Goal: Task Accomplishment & Management: Use online tool/utility

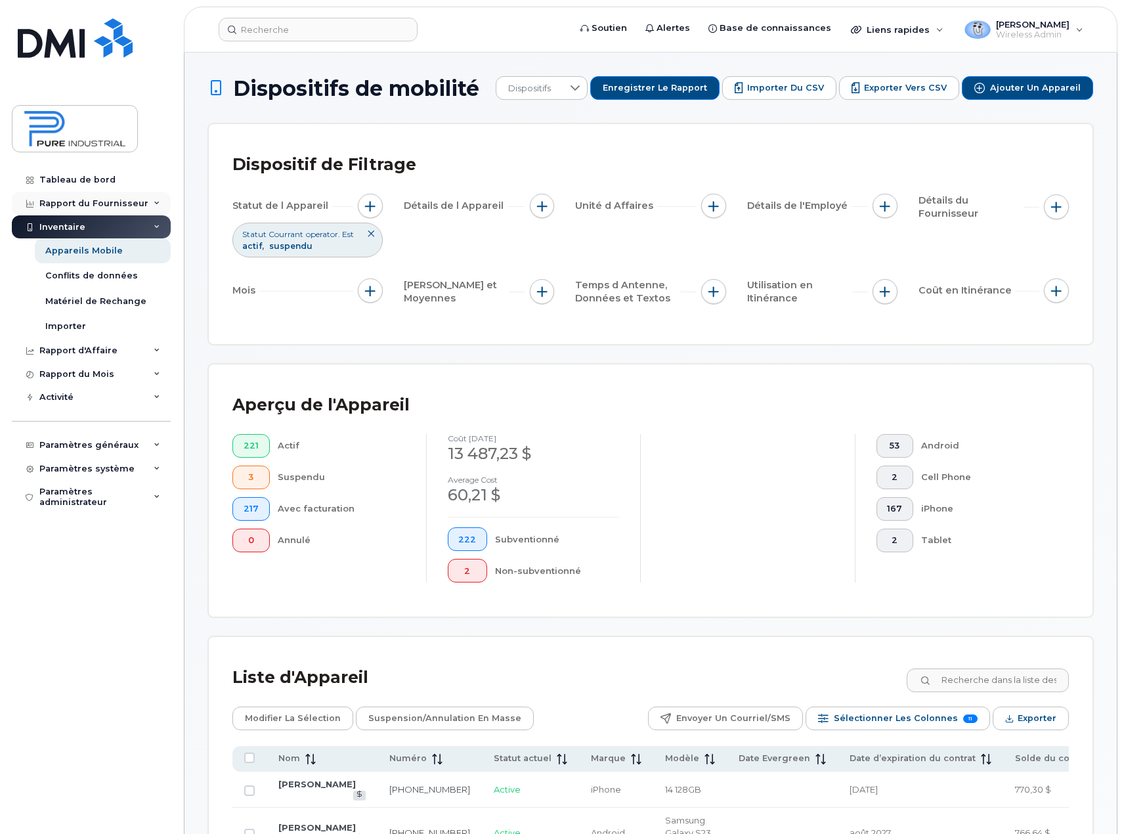
click at [151, 205] on div "Rapport du Fournisseur" at bounding box center [91, 204] width 159 height 24
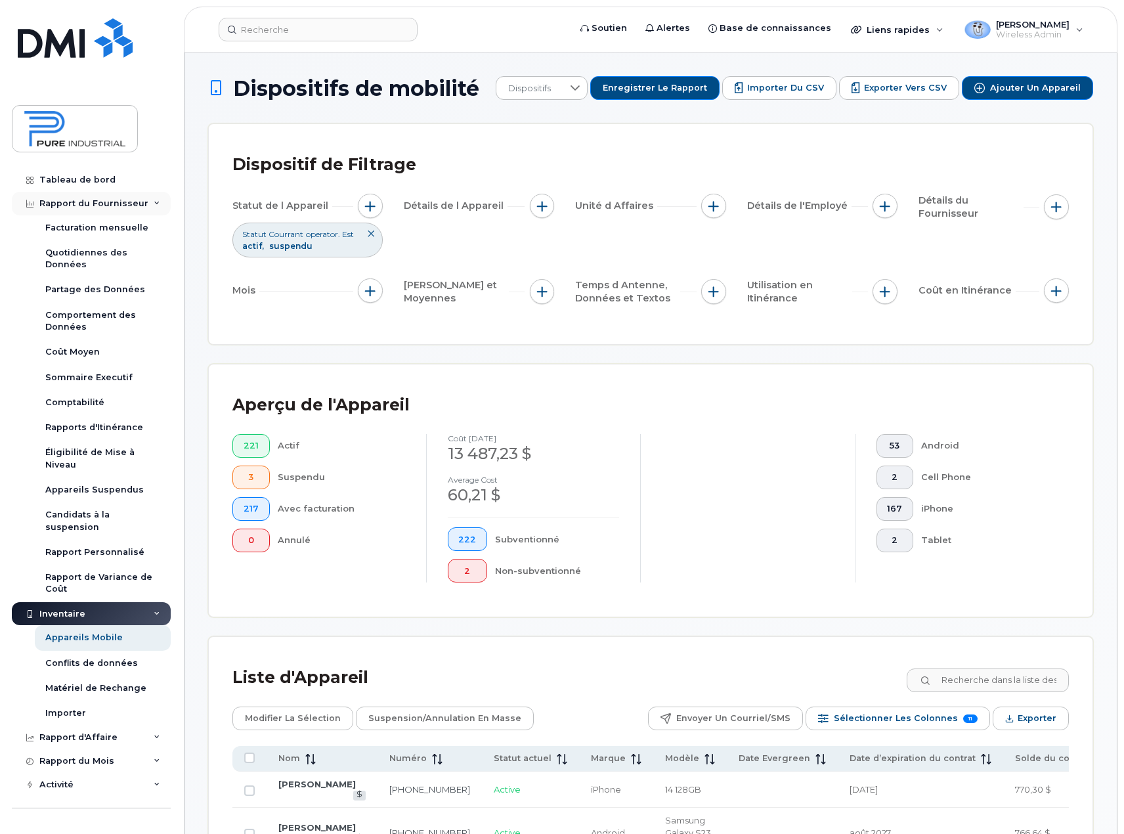
click at [154, 205] on icon at bounding box center [157, 203] width 7 height 7
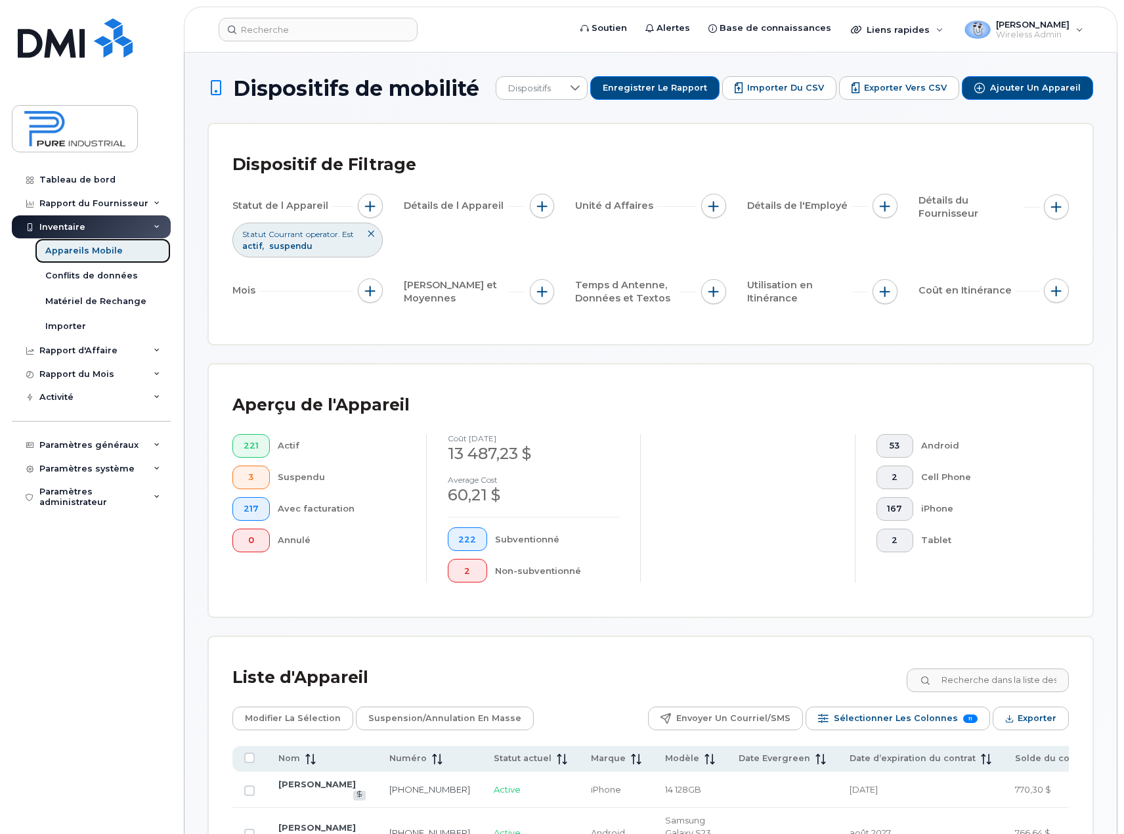
click at [97, 253] on div "Appareils Mobile" at bounding box center [83, 251] width 77 height 12
click at [984, 672] on input at bounding box center [988, 680] width 164 height 24
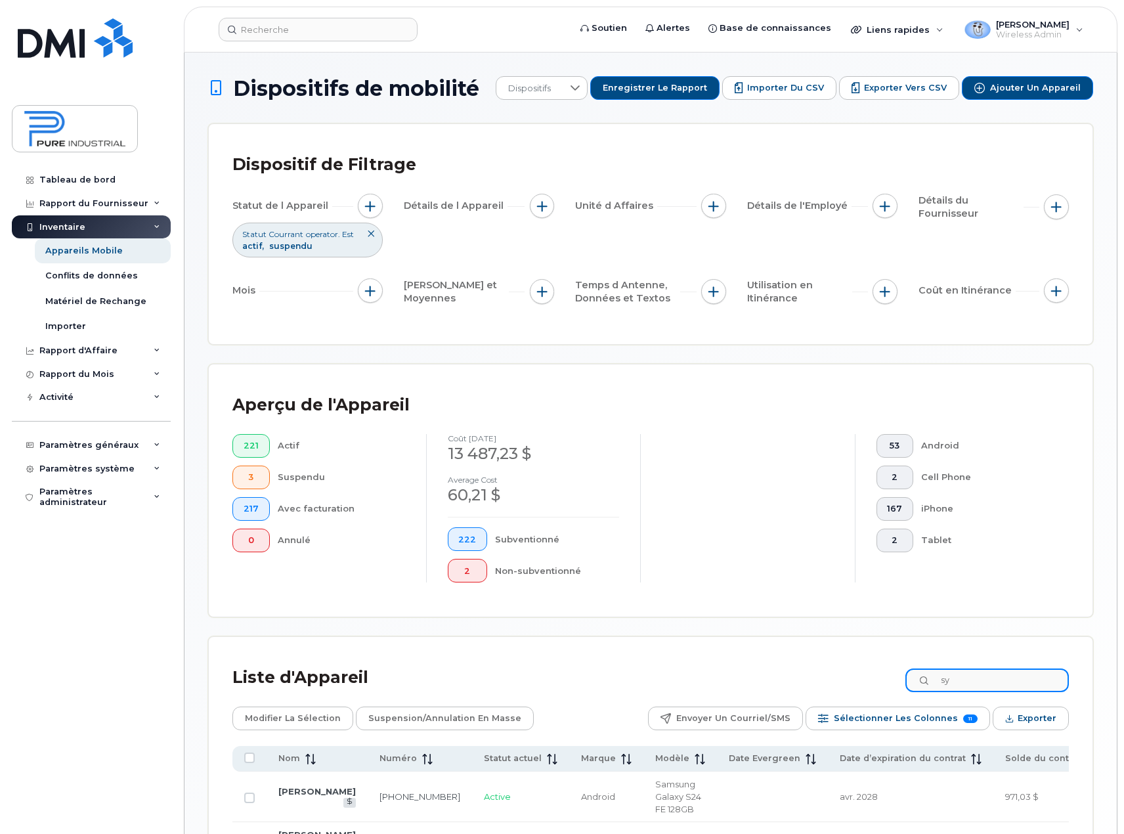
type input "sy"
drag, startPoint x: 979, startPoint y: 680, endPoint x: 896, endPoint y: 674, distance: 83.0
click at [896, 674] on div "Liste d'Appareil sy" at bounding box center [650, 678] width 837 height 34
type input "gaye"
click at [294, 782] on link "[PERSON_NAME]" at bounding box center [316, 784] width 77 height 11
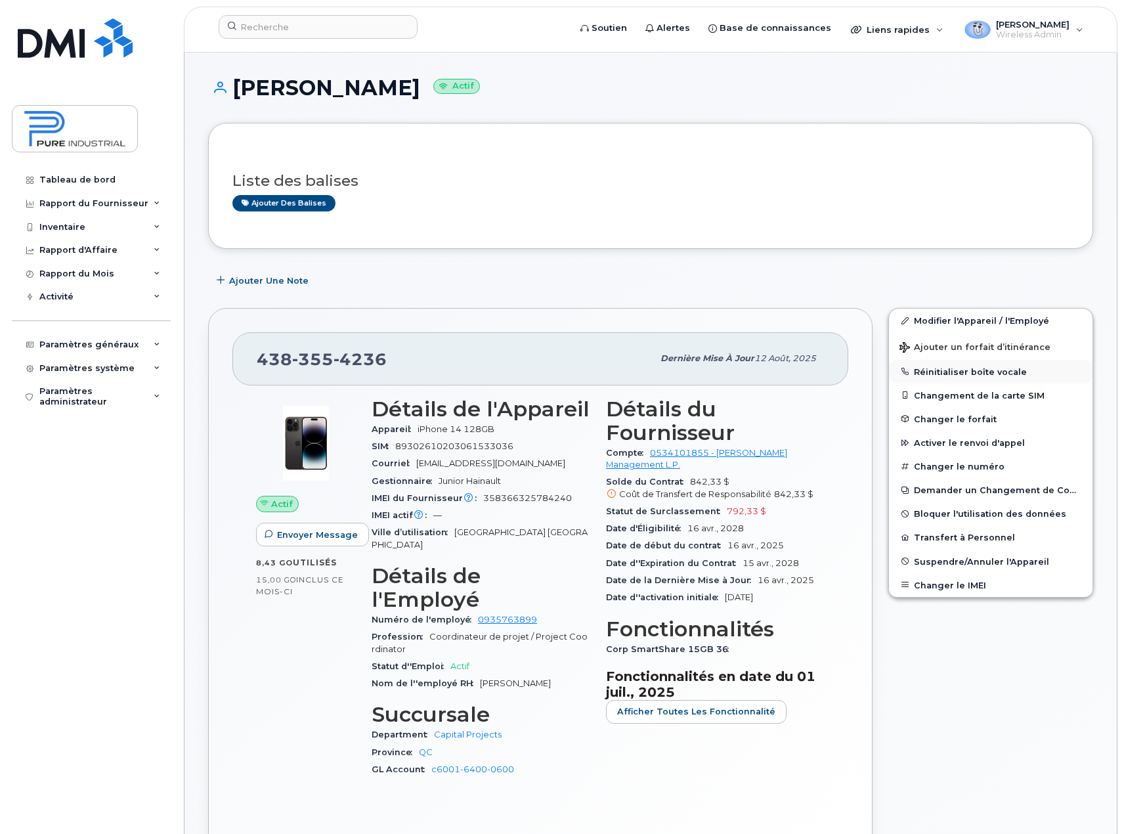
click at [983, 374] on button "Réinitialiser boîte vocale" at bounding box center [991, 372] width 204 height 24
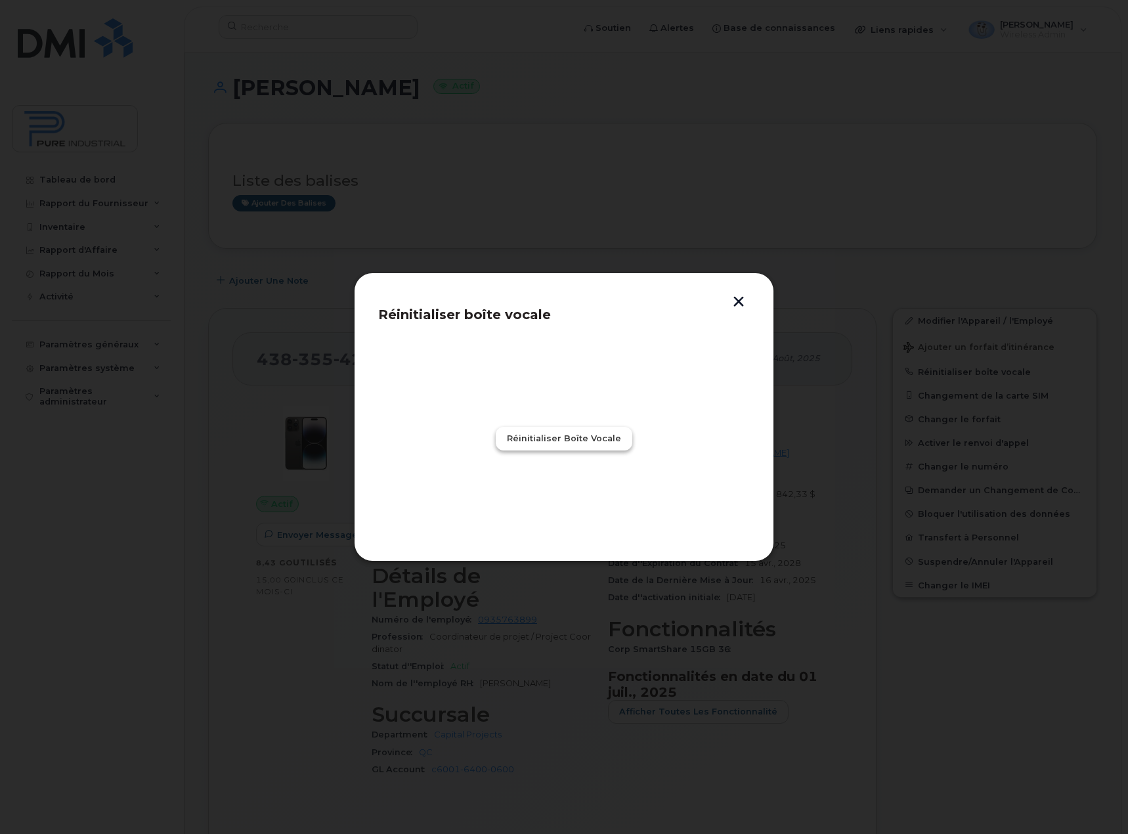
click at [576, 436] on span "Réinitialiser boîte vocale" at bounding box center [564, 438] width 114 height 12
click at [562, 493] on span "Fermer" at bounding box center [564, 496] width 34 height 12
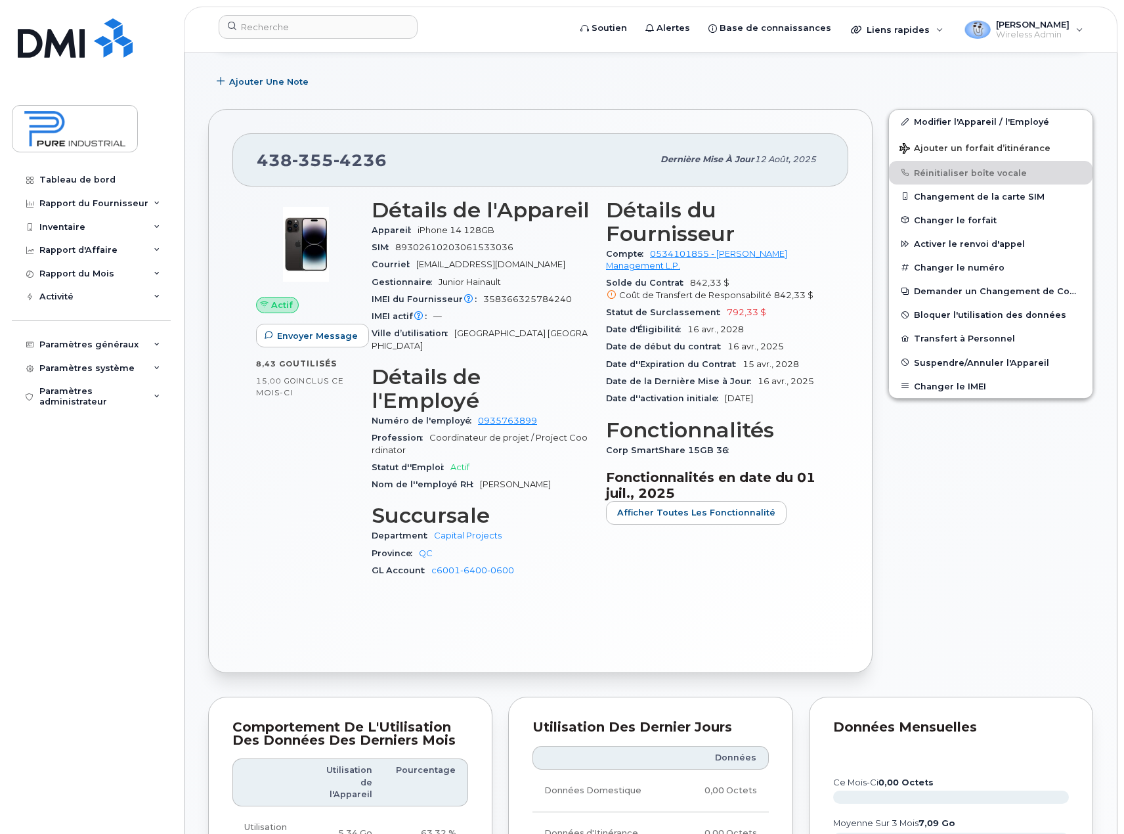
scroll to position [197, 0]
